Goal: Contribute content

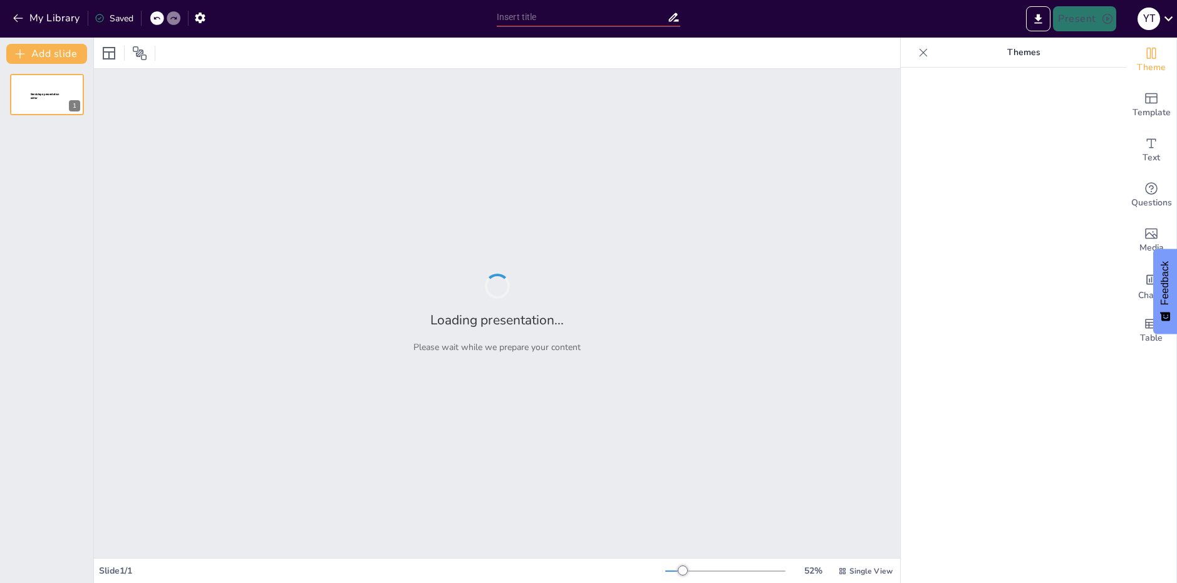
type input "Introducción a los Moluscos: Definición y Clasificación"
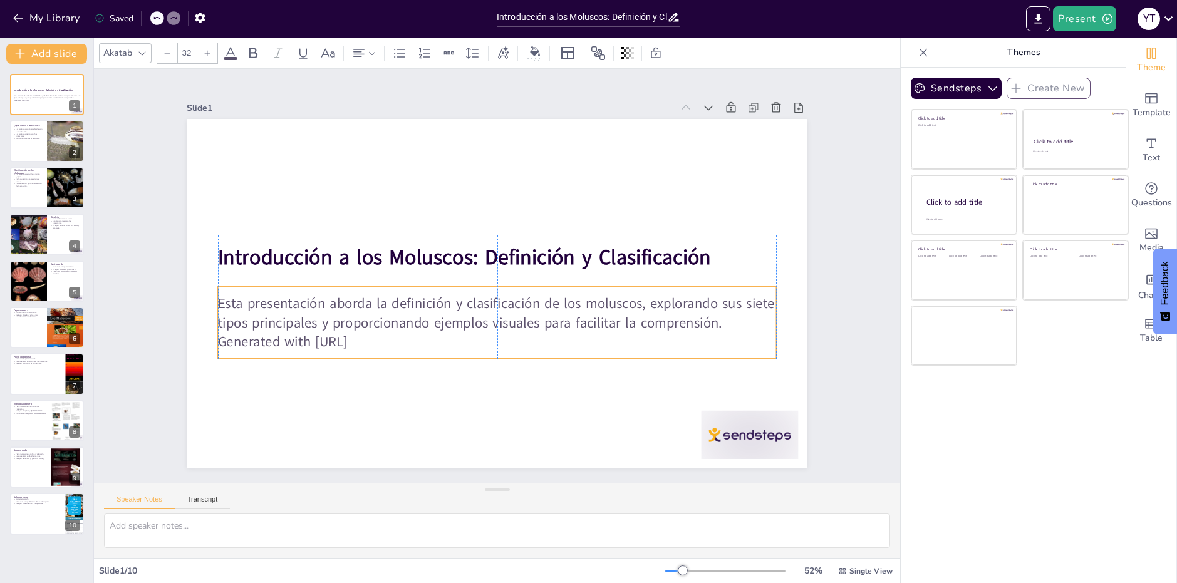
click at [227, 292] on p "Esta presentación aborda la definición y clasificación de los moluscos, explora…" at bounding box center [478, 308] width 503 height 313
click at [492, 253] on icon at bounding box center [502, 256] width 21 height 21
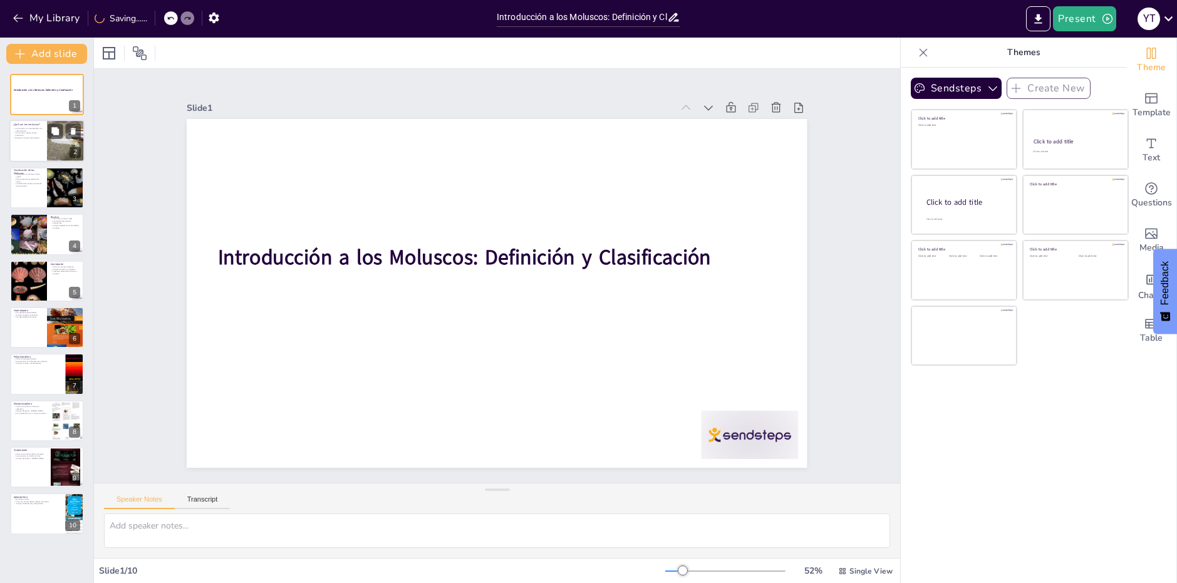
click at [37, 138] on p "Habitan en diversos ecosistemas." at bounding box center [28, 138] width 30 height 3
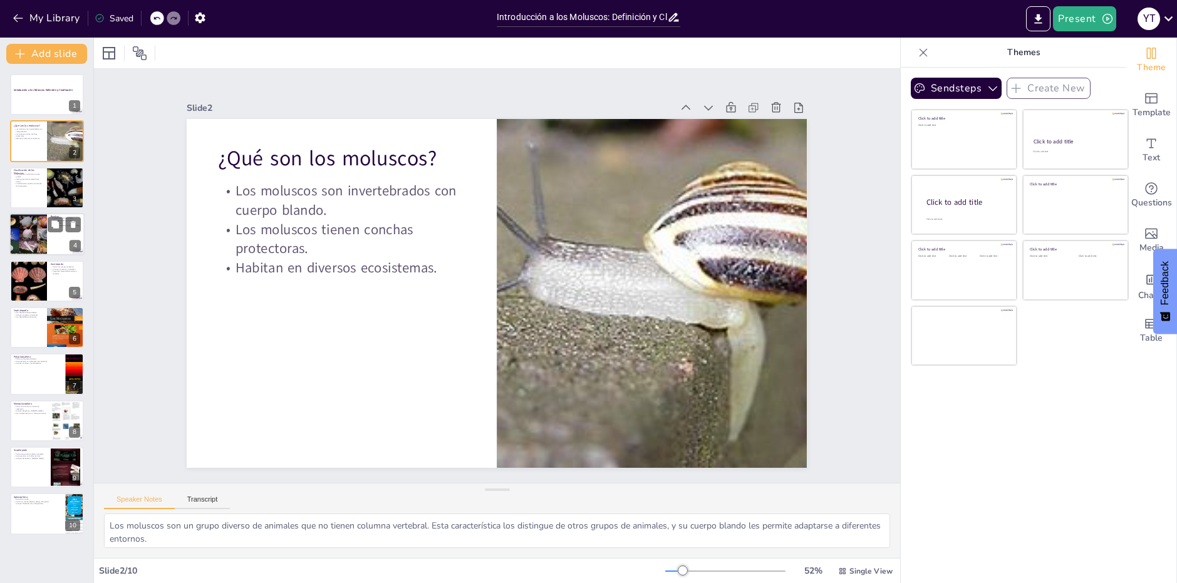
click at [29, 230] on div at bounding box center [28, 234] width 54 height 43
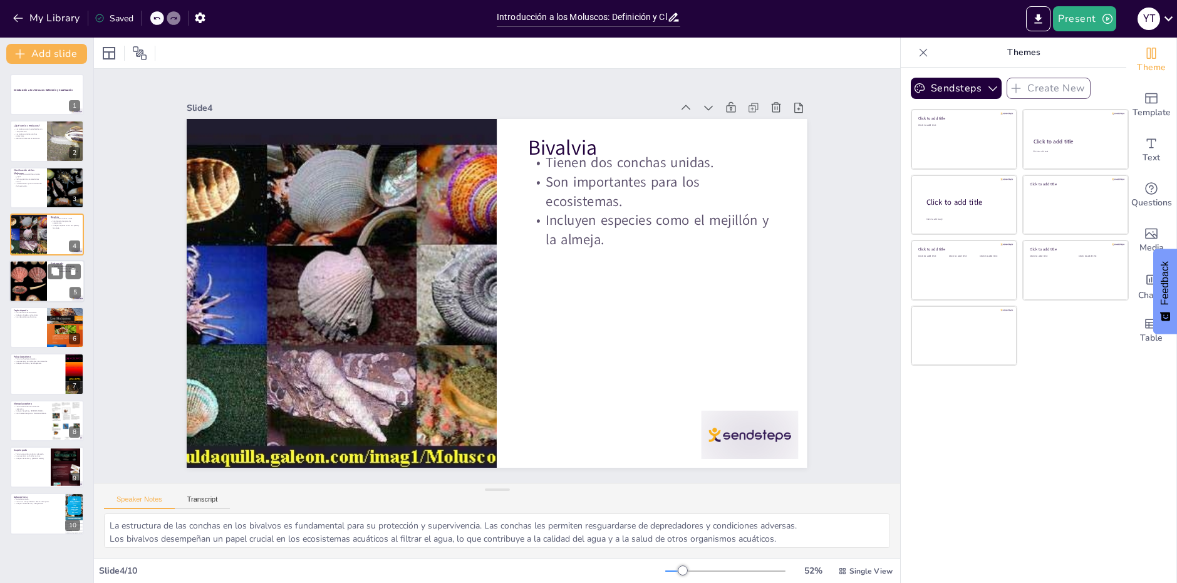
click at [49, 289] on div at bounding box center [46, 281] width 75 height 43
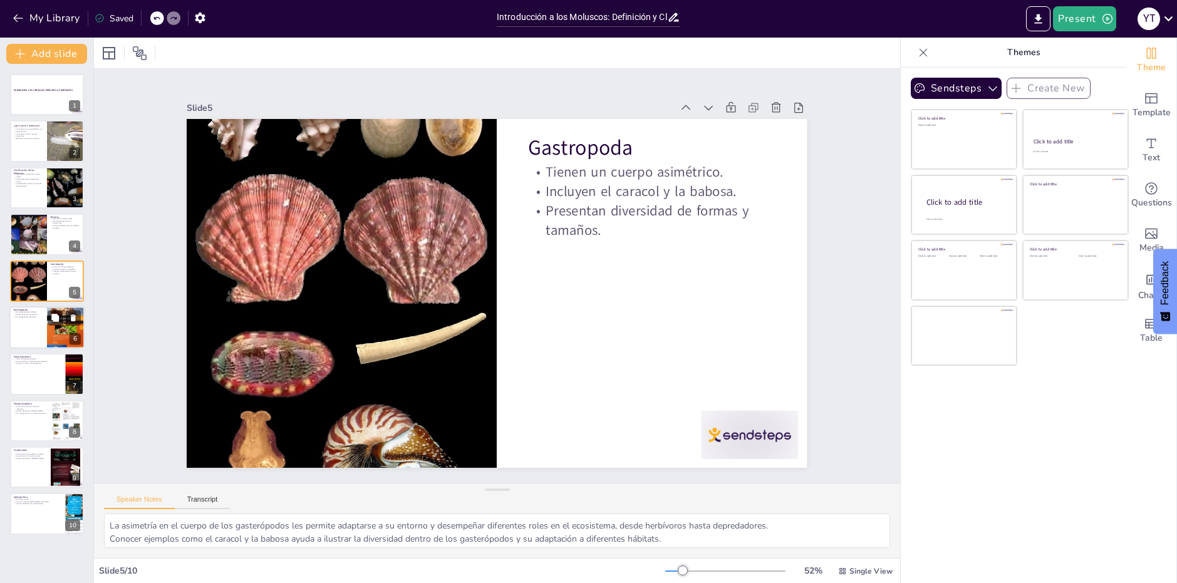
click at [40, 323] on div at bounding box center [46, 327] width 75 height 43
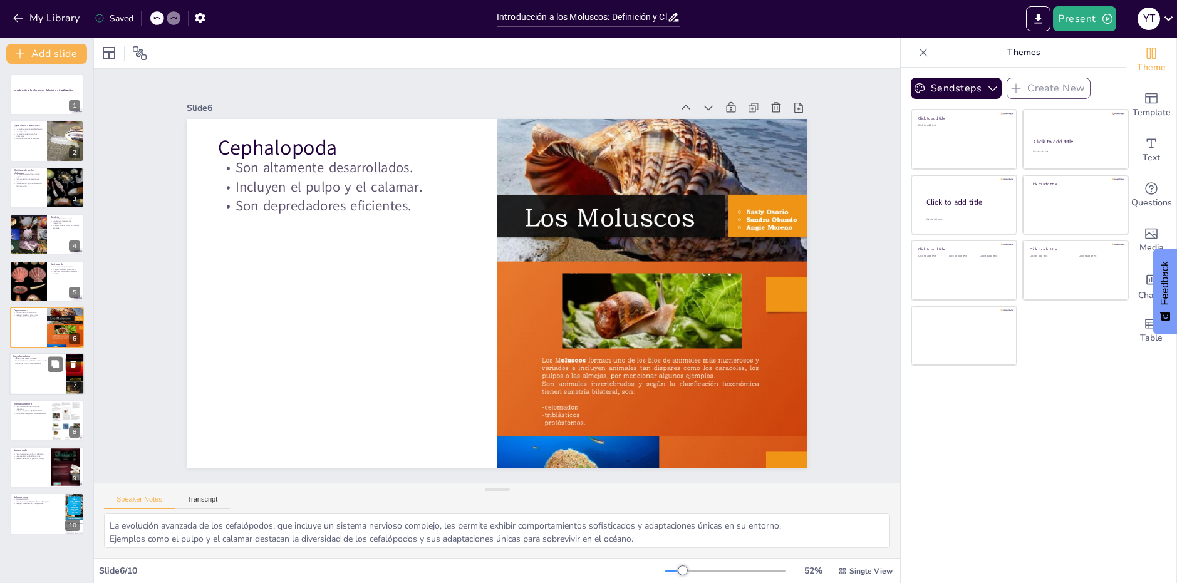
click at [27, 372] on div at bounding box center [46, 374] width 75 height 43
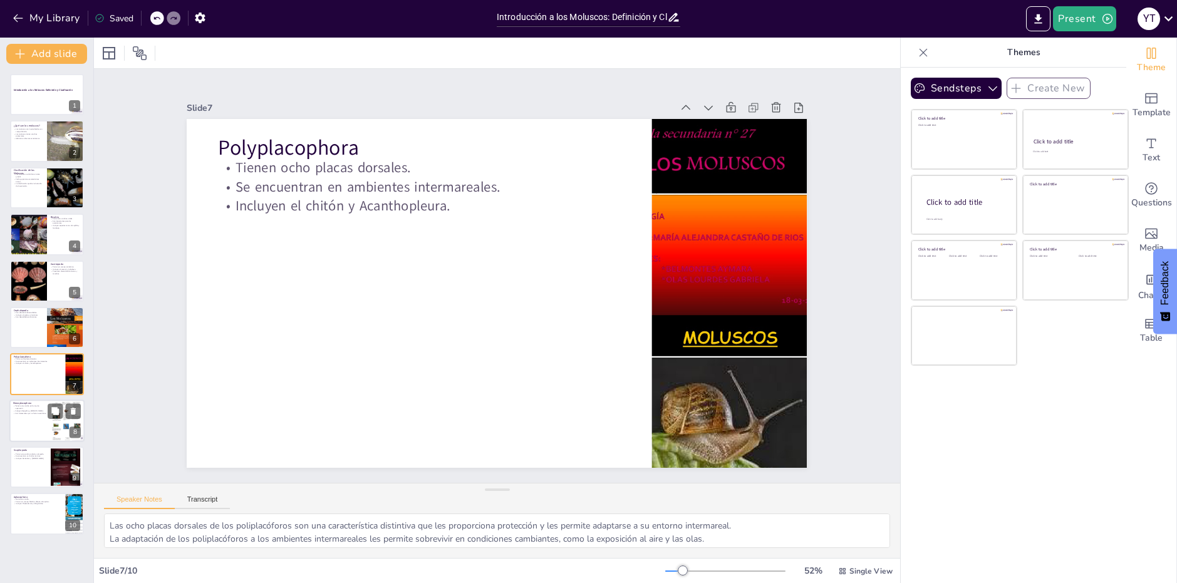
click at [36, 417] on div at bounding box center [46, 421] width 75 height 43
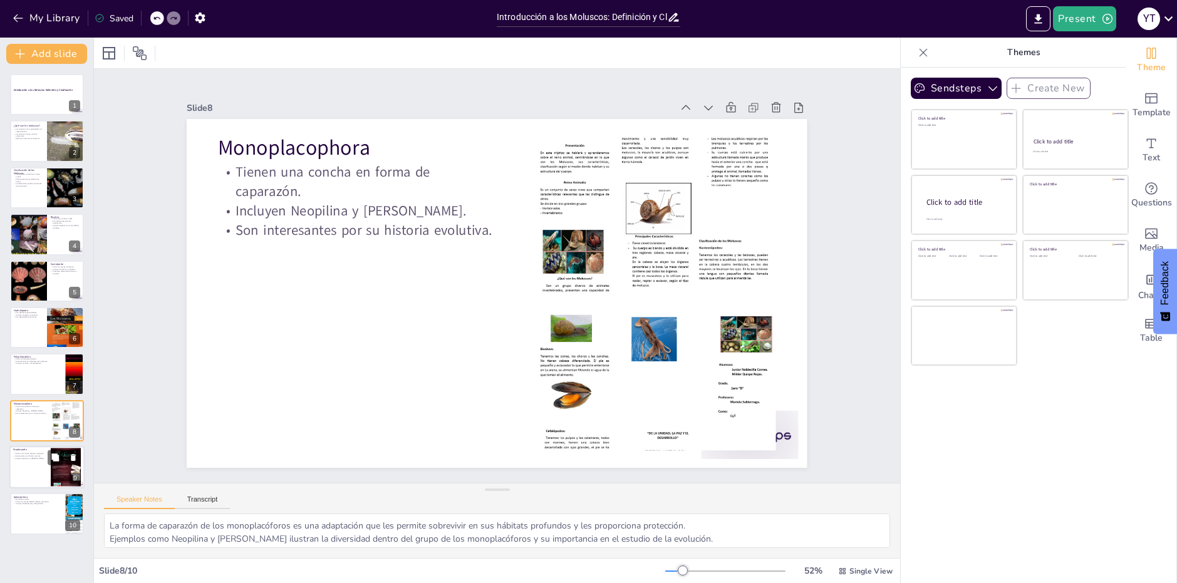
click at [45, 474] on div at bounding box center [46, 467] width 75 height 43
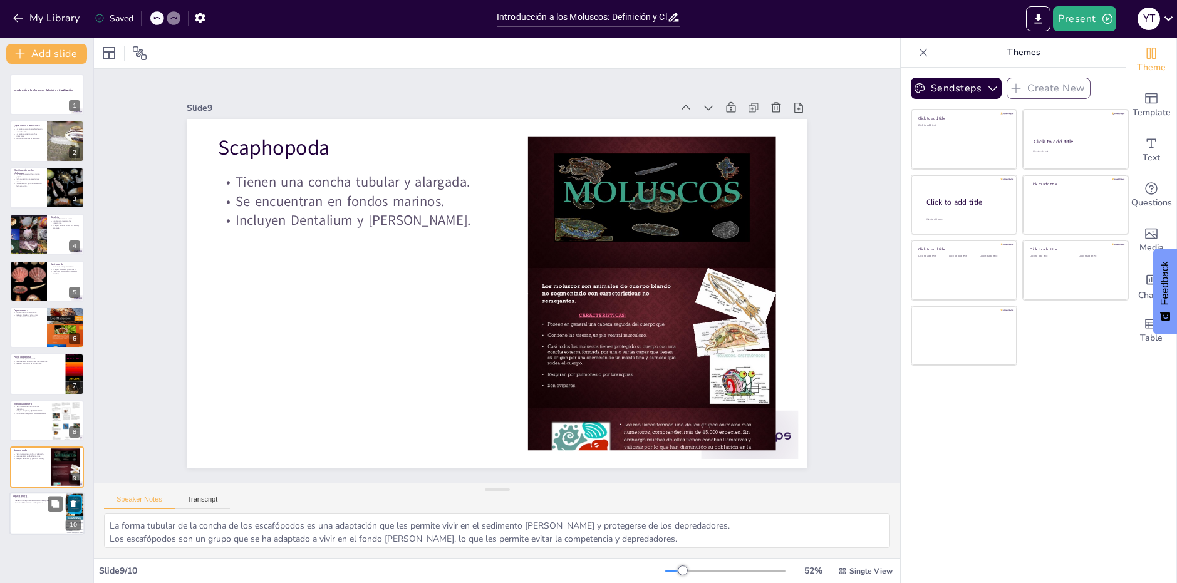
click at [36, 507] on div at bounding box center [46, 514] width 75 height 43
type textarea "La ausencia de una concha en los aplacóforos es una adaptación que les permite …"
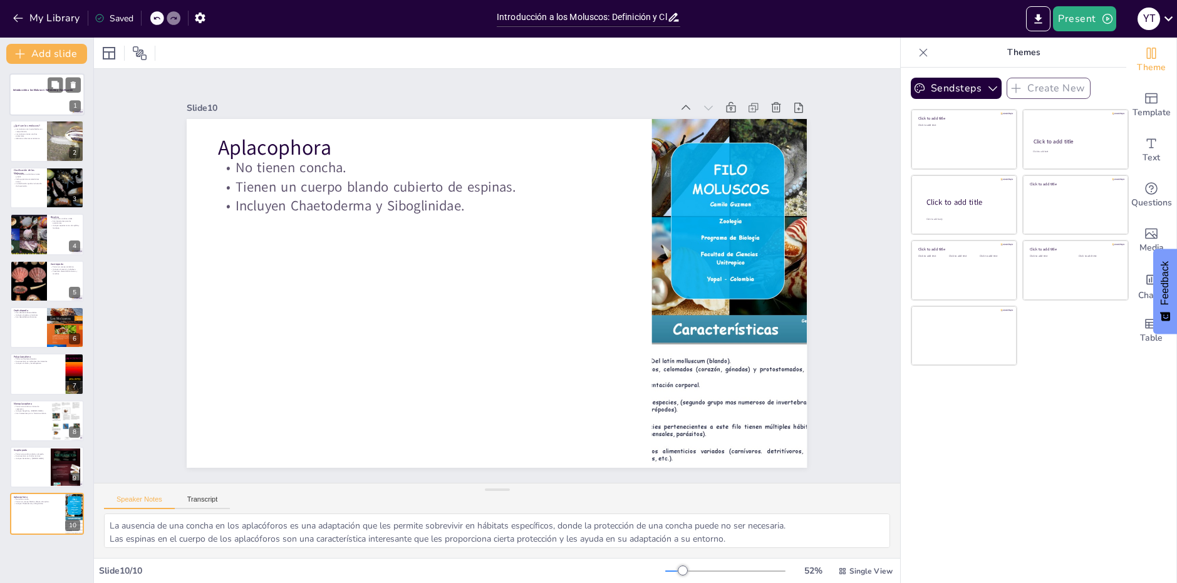
click at [49, 103] on div at bounding box center [46, 94] width 75 height 43
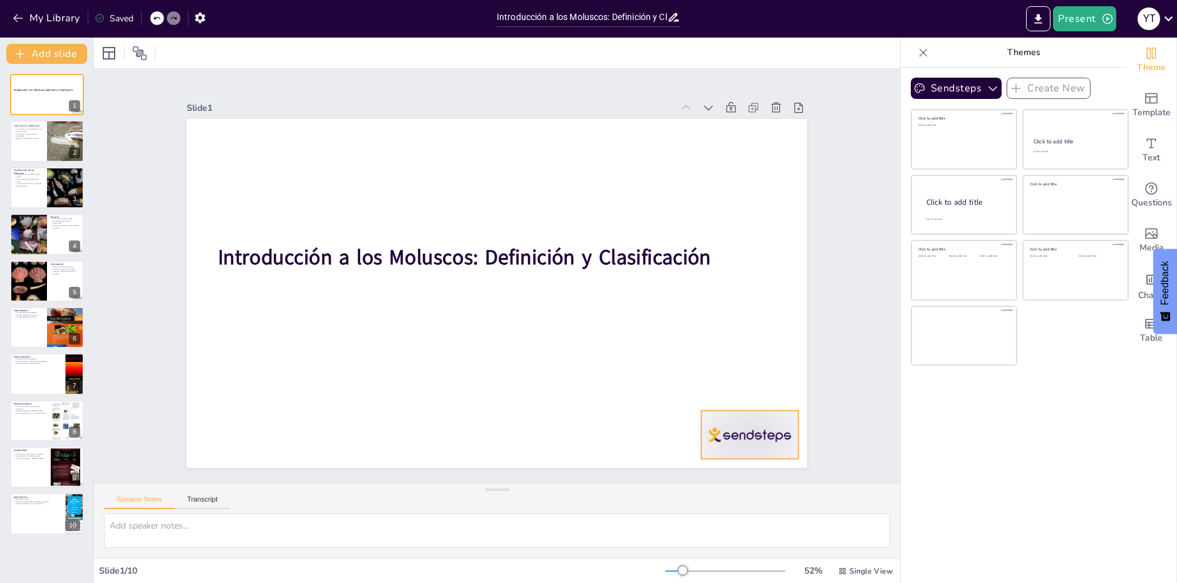
click at [710, 432] on div at bounding box center [731, 461] width 101 height 58
click at [602, 534] on icon at bounding box center [591, 544] width 21 height 21
click at [45, 148] on div at bounding box center [46, 141] width 75 height 43
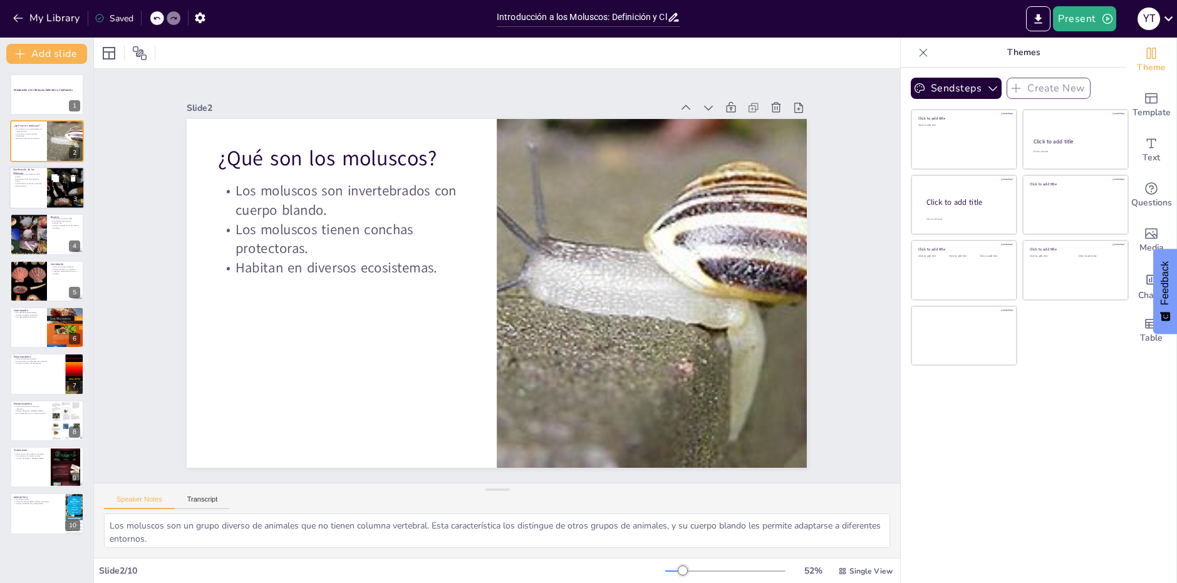
click at [49, 189] on div at bounding box center [66, 188] width 56 height 43
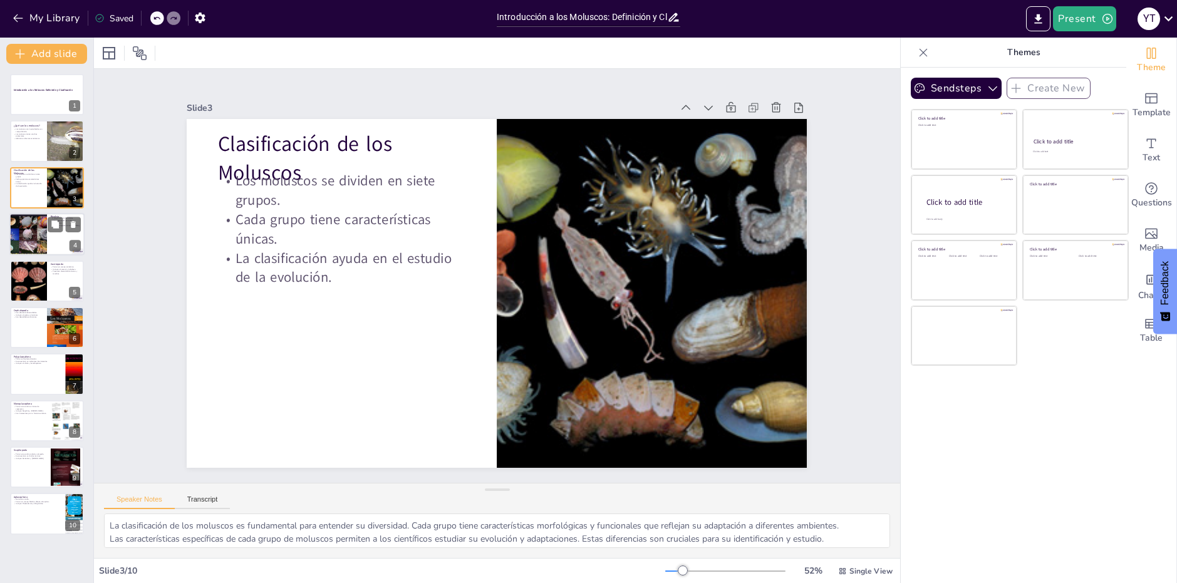
click at [30, 246] on div at bounding box center [28, 234] width 54 height 43
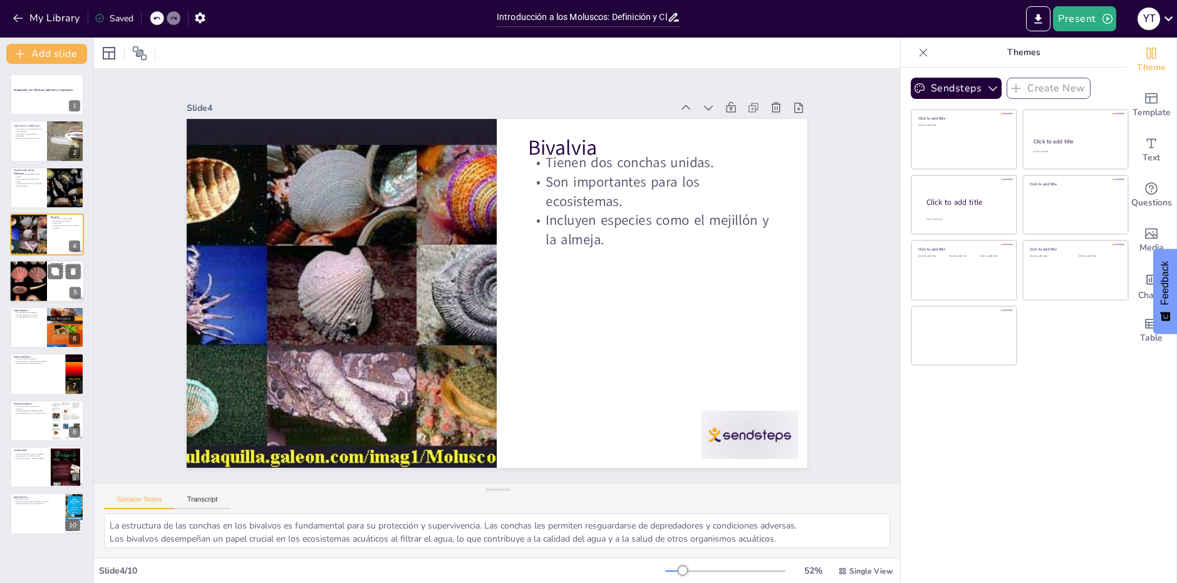
click at [23, 294] on div at bounding box center [28, 280] width 38 height 63
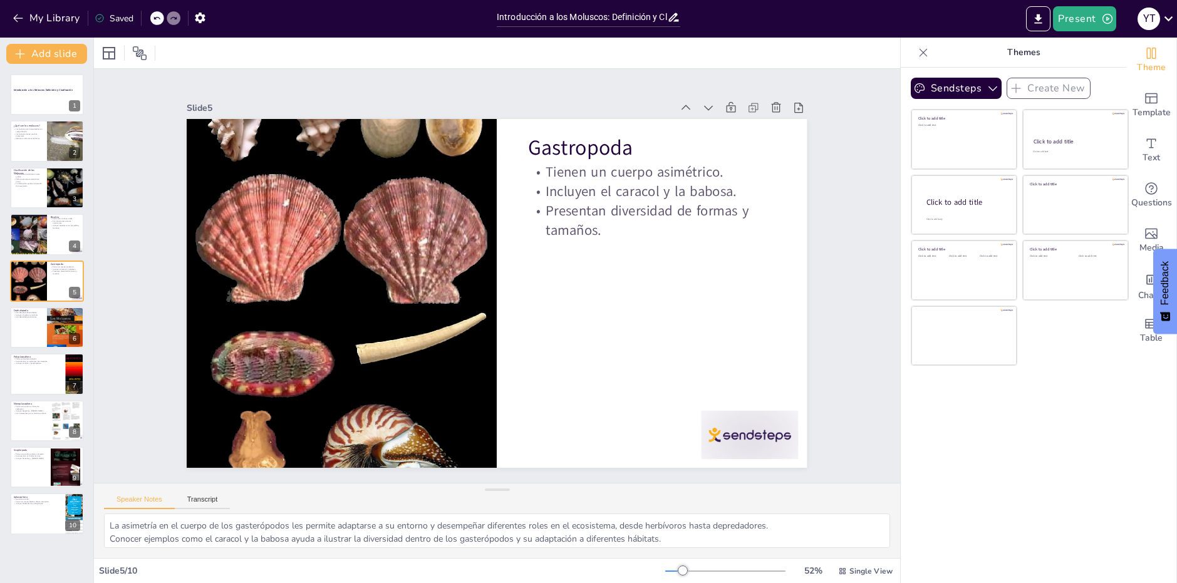
click at [20, 349] on div "Introducción a los Moluscos: Definición y Clasificación 1 ¿Qué son los moluscos…" at bounding box center [46, 304] width 93 height 461
click at [19, 383] on div at bounding box center [46, 374] width 75 height 43
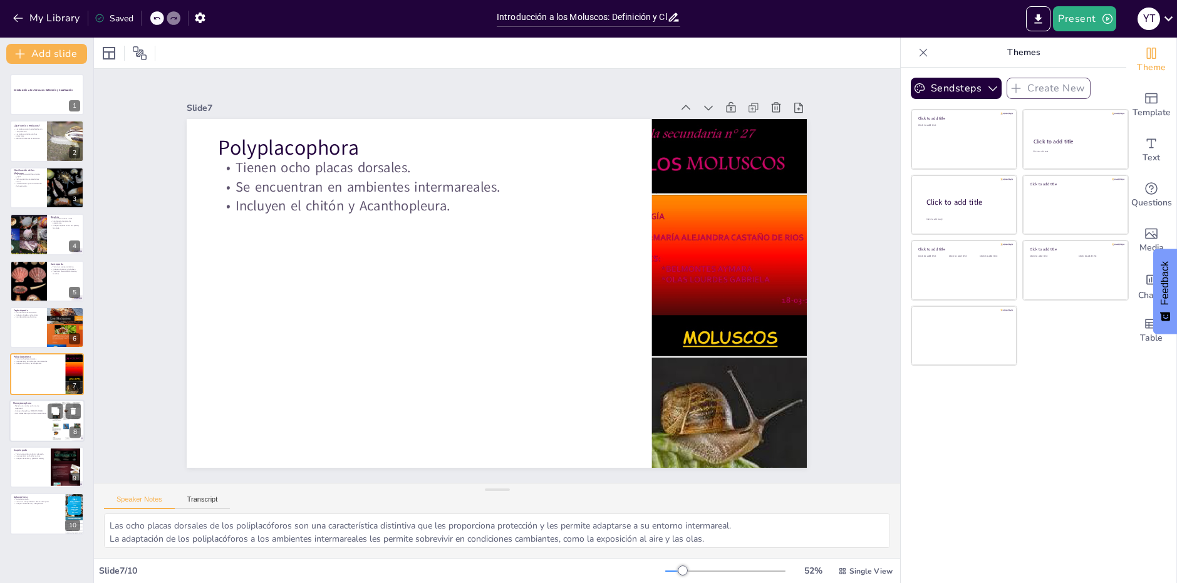
click at [41, 440] on div at bounding box center [46, 421] width 75 height 43
type textarea "La forma de caparazón de los monoplacóforos es una adaptación que les permite s…"
